Goal: Navigation & Orientation: Find specific page/section

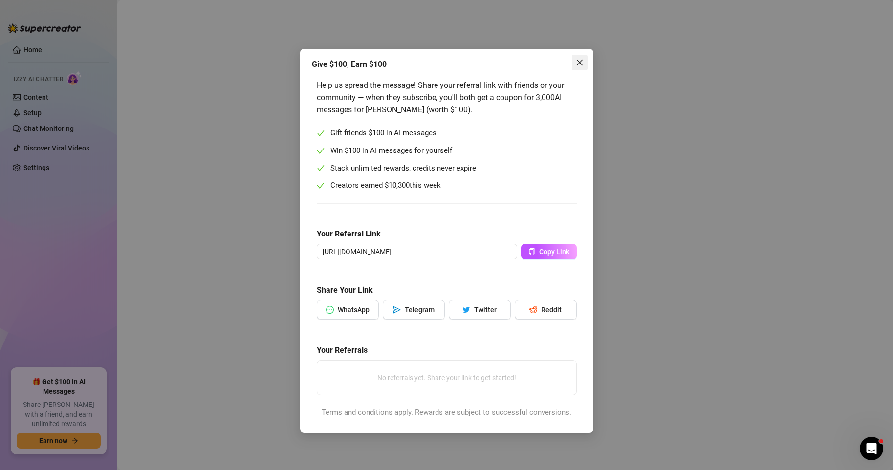
click at [579, 62] on icon "close" at bounding box center [579, 63] width 6 height 6
